Goal: Obtain resource: Obtain resource

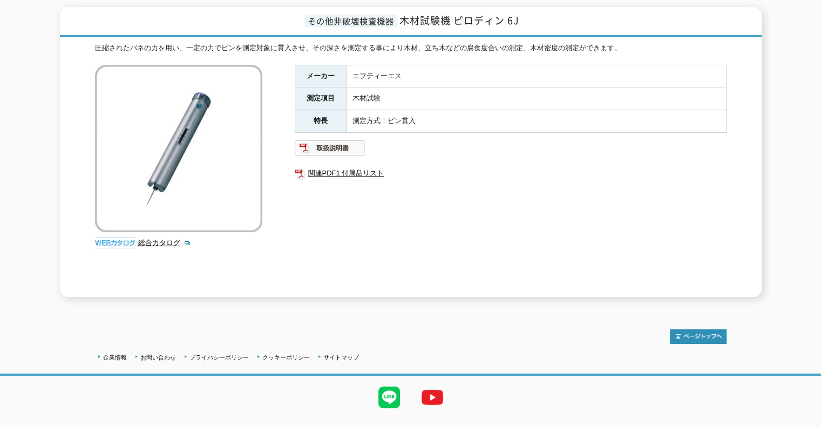
scroll to position [152, 0]
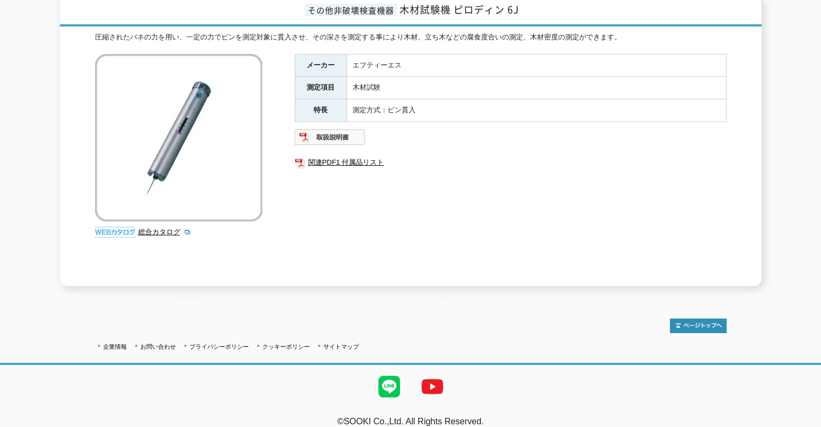
scroll to position [152, 0]
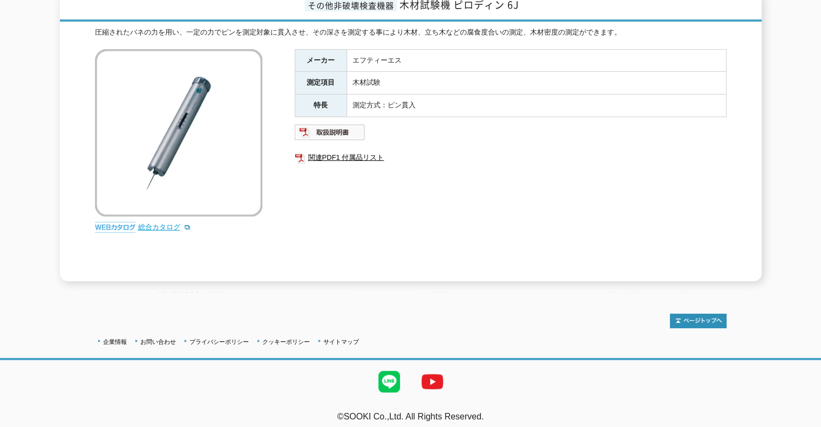
click at [155, 223] on link "総合カタログ" at bounding box center [164, 227] width 53 height 8
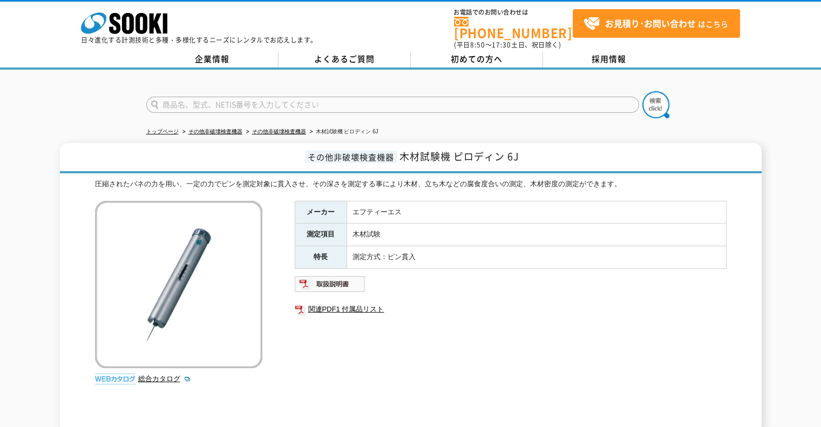
scroll to position [54, 0]
